Goal: Task Accomplishment & Management: Manage account settings

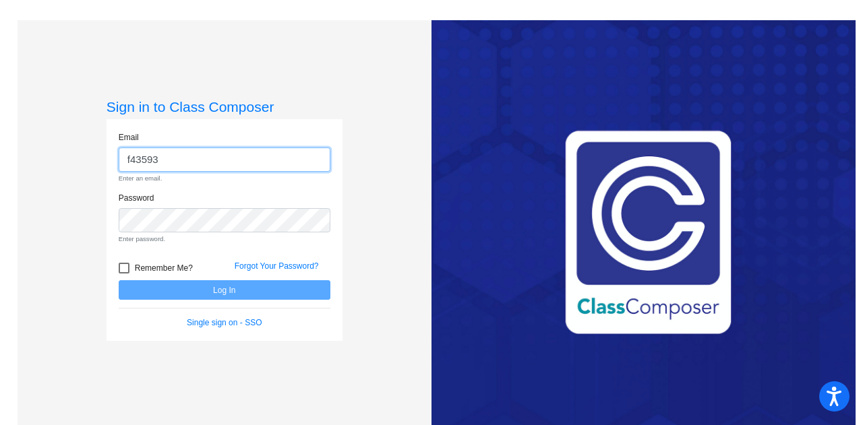
click at [275, 162] on input "f43593" at bounding box center [225, 160] width 212 height 25
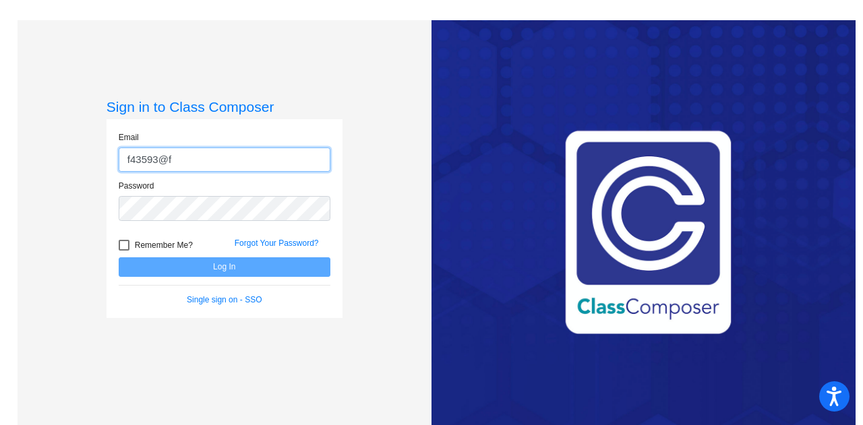
click at [235, 156] on input "f43593@f" at bounding box center [225, 160] width 212 height 25
type input "[EMAIL_ADDRESS][DOMAIN_NAME]"
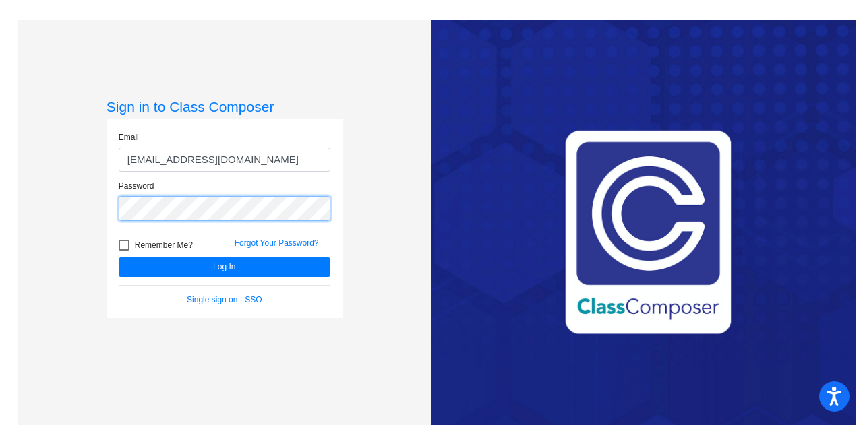
click at [119, 257] on button "Log In" at bounding box center [225, 267] width 212 height 20
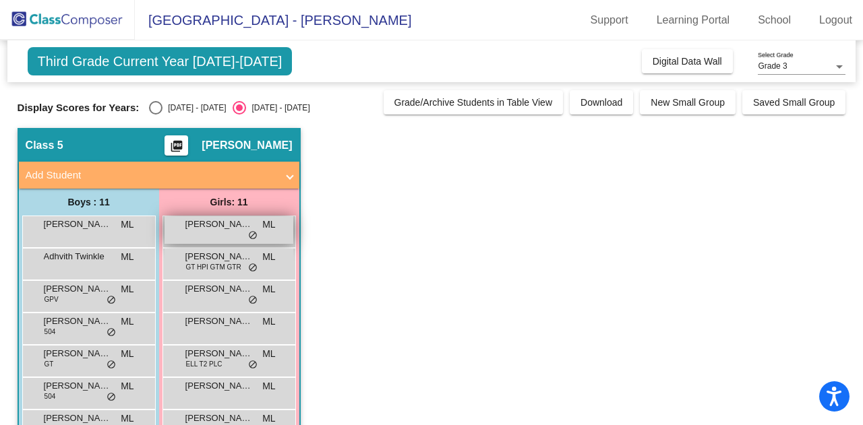
click at [204, 235] on div "Aesara [PERSON_NAME] lock do_not_disturb_alt" at bounding box center [228, 230] width 129 height 28
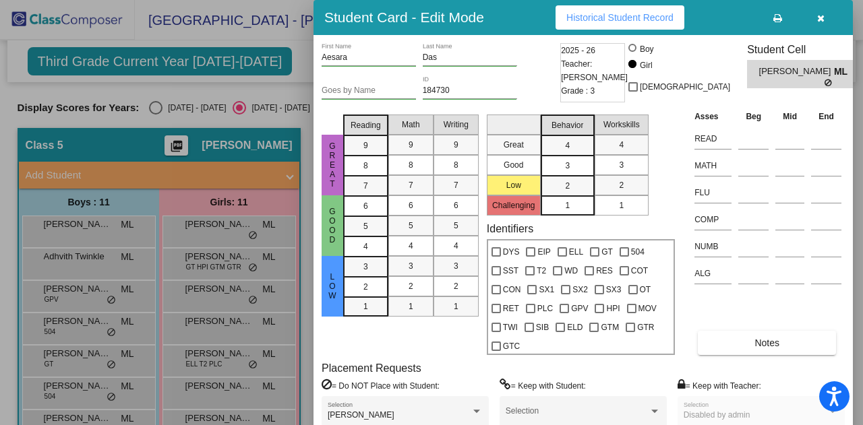
click at [290, 92] on div at bounding box center [431, 212] width 863 height 425
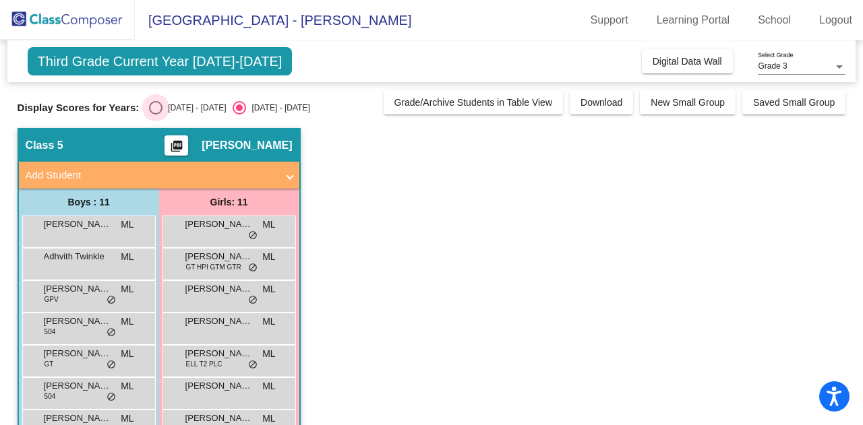
click at [155, 109] on div "Select an option" at bounding box center [155, 107] width 13 height 13
click at [155, 115] on input "[DATE] - [DATE]" at bounding box center [155, 115] width 1 height 1
radio input "true"
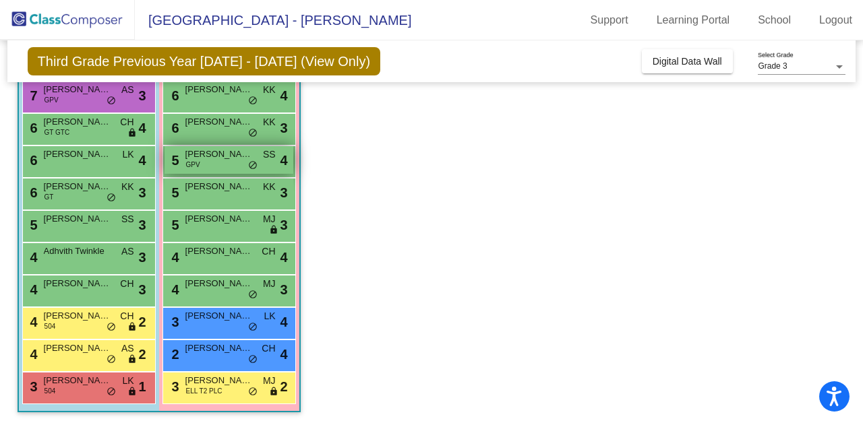
scroll to position [167, 0]
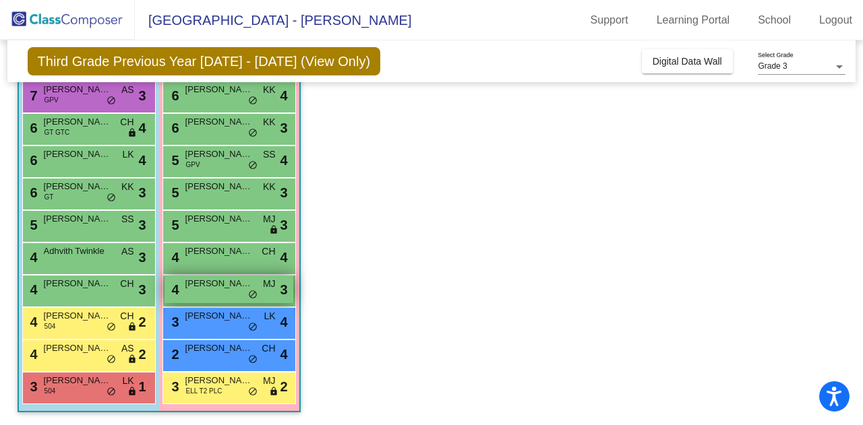
click at [203, 287] on span "[PERSON_NAME]" at bounding box center [218, 283] width 67 height 13
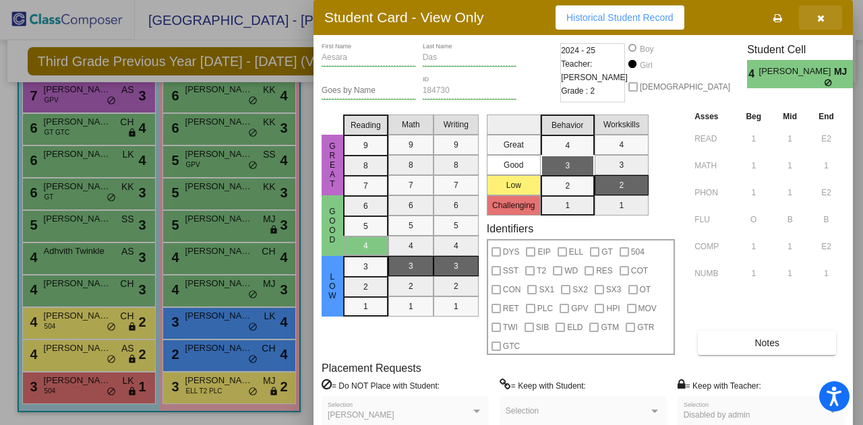
click at [826, 24] on button "button" at bounding box center [820, 17] width 43 height 24
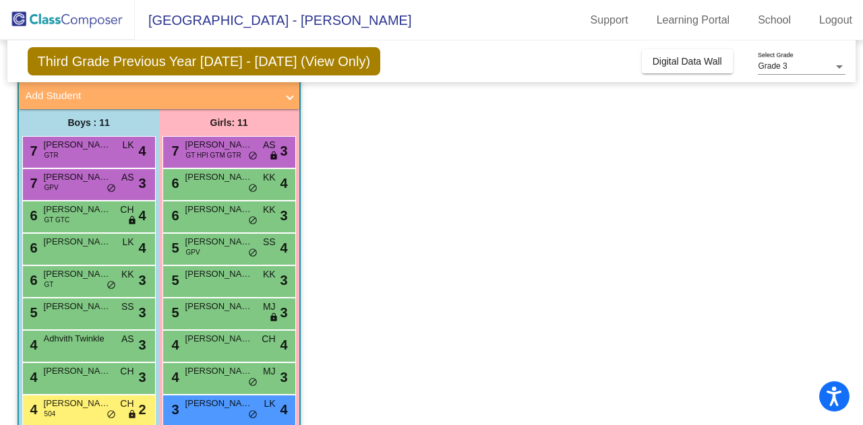
scroll to position [81, 0]
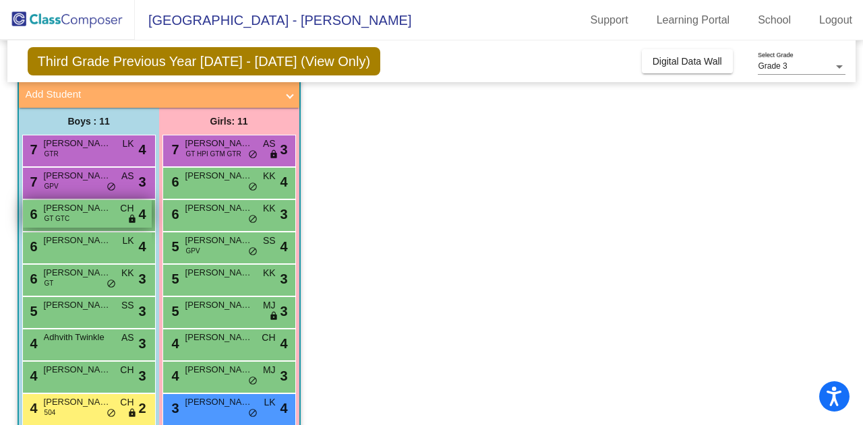
click at [69, 211] on span "[PERSON_NAME]" at bounding box center [77, 208] width 67 height 13
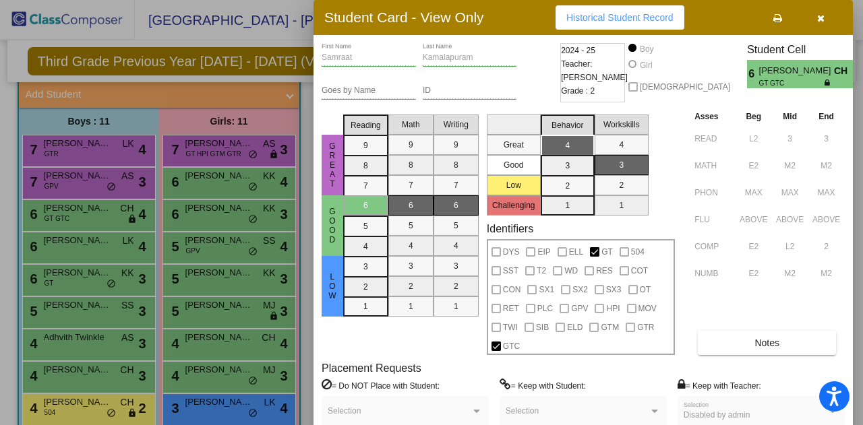
click at [818, 15] on icon "button" at bounding box center [820, 17] width 7 height 9
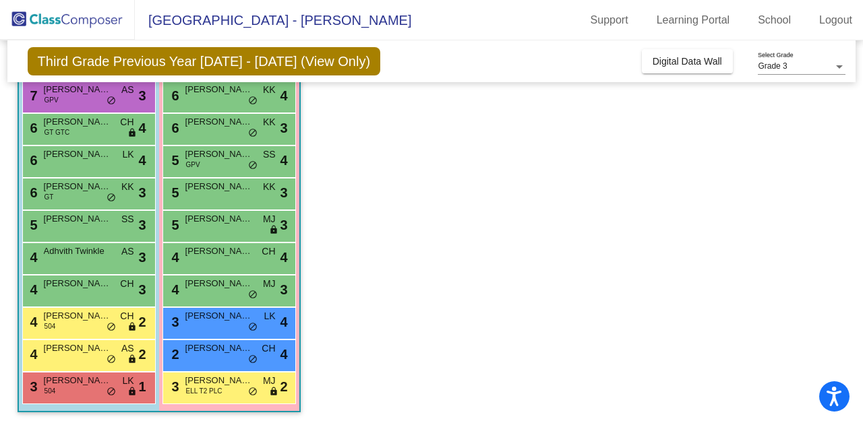
scroll to position [158, 0]
